Goal: Obtain resource: Download file/media

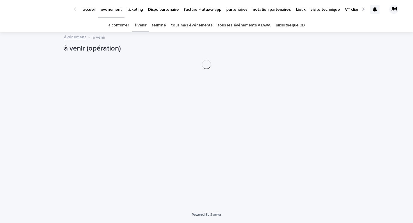
click at [128, 24] on link "à confirmer" at bounding box center [118, 26] width 21 height 14
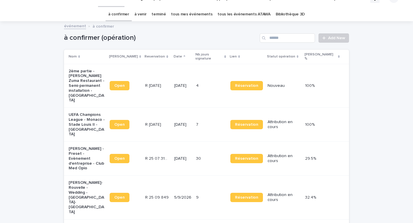
scroll to position [12, 0]
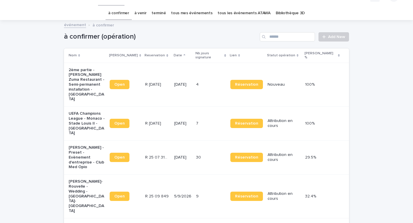
click at [176, 194] on p "5/9/2026" at bounding box center [182, 196] width 17 height 5
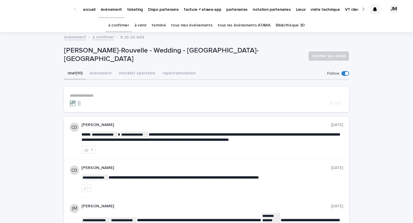
click at [79, 75] on button "chat (10)" at bounding box center [75, 74] width 22 height 12
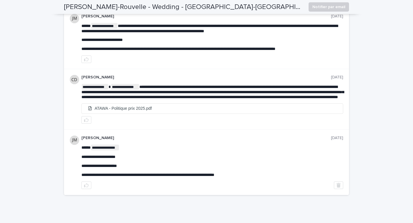
scroll to position [445, 0]
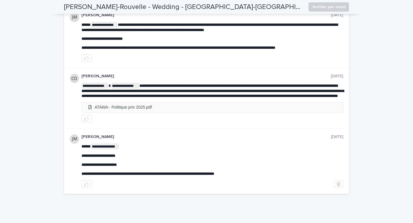
click at [109, 108] on li "ATAWA - Politique prix 2025.pdf" at bounding box center [212, 108] width 261 height 10
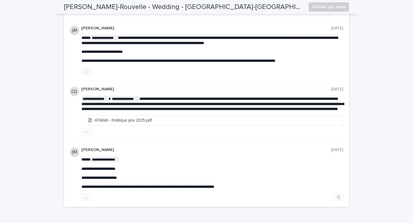
scroll to position [434, 0]
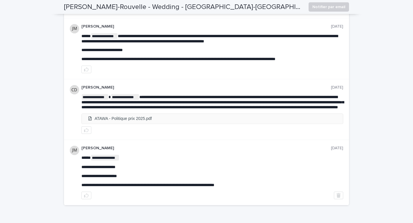
click at [104, 124] on li "ATAWA - Politique prix 2025.pdf" at bounding box center [212, 119] width 261 height 10
click at [111, 121] on li "ATAWA - Politique prix 2025.pdf" at bounding box center [212, 119] width 261 height 10
click at [138, 121] on li "ATAWA - Politique prix 2025.pdf" at bounding box center [212, 119] width 261 height 10
click at [137, 123] on li "ATAWA - Politique prix 2025.pdf" at bounding box center [212, 119] width 261 height 10
click at [140, 124] on li "ATAWA - Politique prix 2025.pdf" at bounding box center [212, 119] width 261 height 10
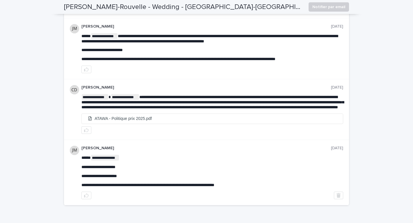
scroll to position [0, 0]
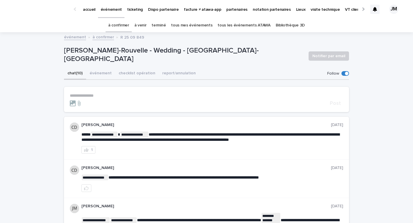
click at [114, 25] on link "à confirmer" at bounding box center [118, 26] width 21 height 14
